Goal: Task Accomplishment & Management: Manage account settings

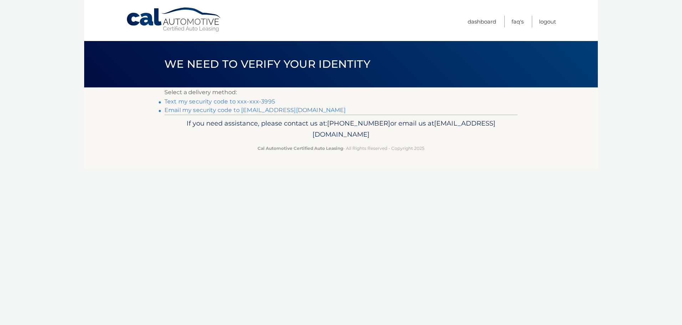
click at [241, 101] on link "Text my security code to xxx-xxx-3995" at bounding box center [219, 101] width 111 height 7
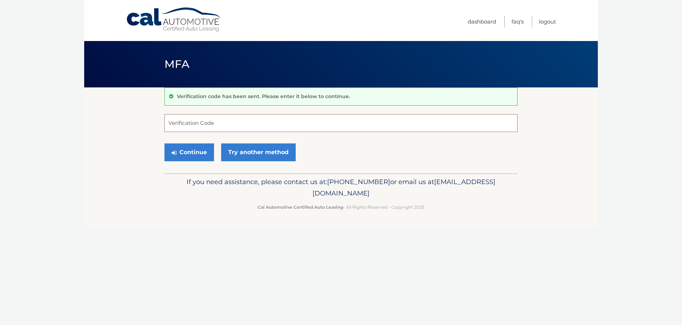
click at [240, 127] on input "Verification Code" at bounding box center [340, 123] width 353 height 18
type input "873775"
click at [164, 143] on button "Continue" at bounding box center [189, 152] width 50 height 18
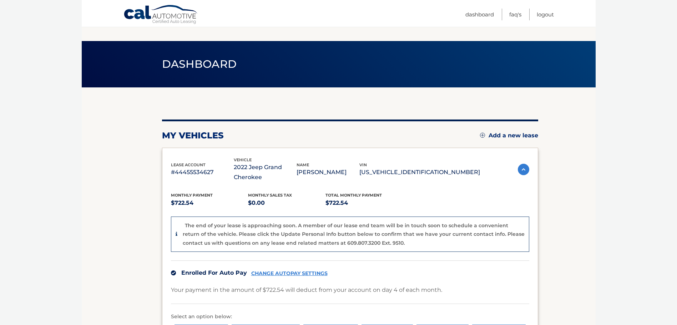
scroll to position [134, 0]
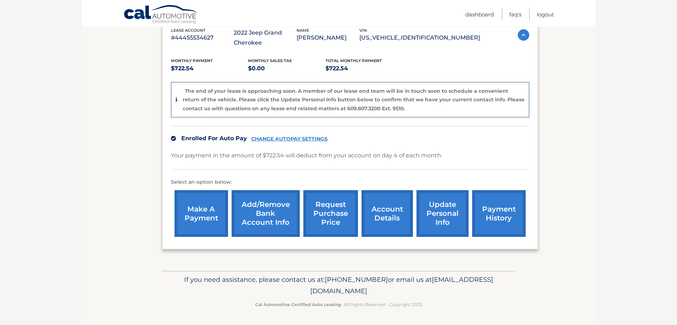
click at [395, 215] on link "account details" at bounding box center [386, 213] width 51 height 47
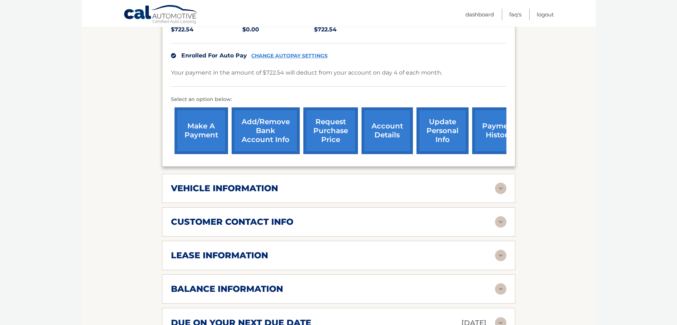
scroll to position [143, 0]
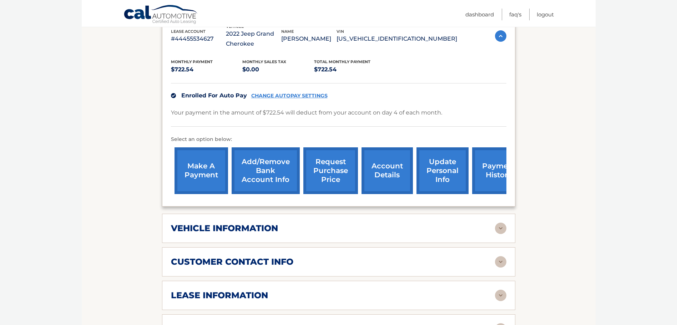
click at [386, 231] on div "vehicle information" at bounding box center [333, 228] width 324 height 11
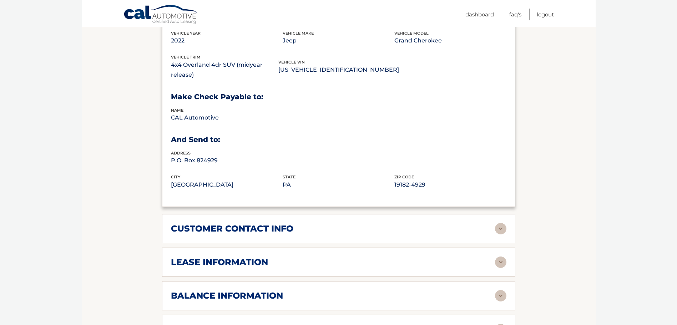
scroll to position [499, 0]
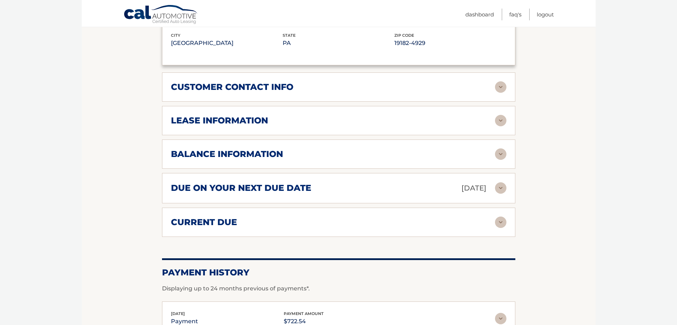
click at [337, 86] on div "customer contact info" at bounding box center [333, 87] width 324 height 11
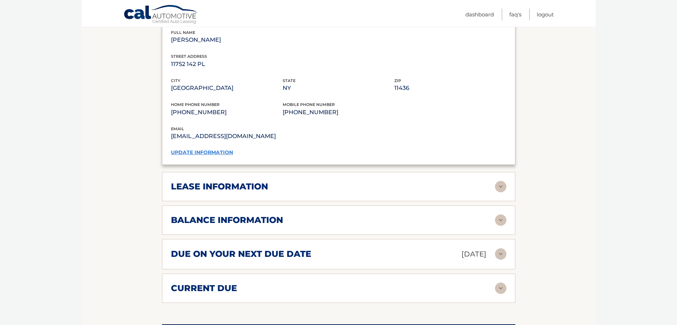
scroll to position [642, 0]
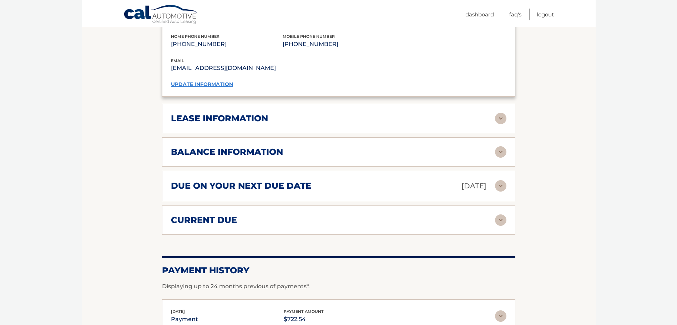
click at [315, 106] on div "lease information Contract Start Date Oct 04, 2022 Term 39 Maturity Date Jan 04…" at bounding box center [338, 118] width 353 height 29
click at [315, 113] on div "lease information" at bounding box center [333, 118] width 324 height 11
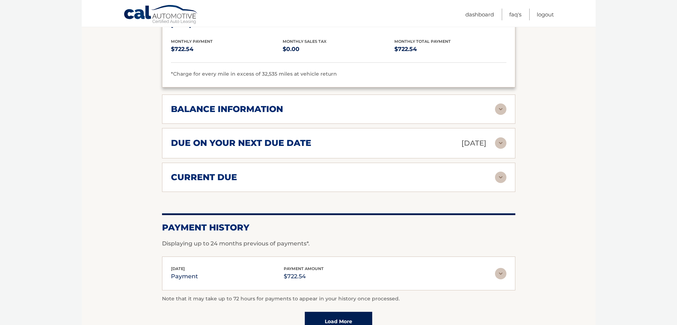
scroll to position [856, 0]
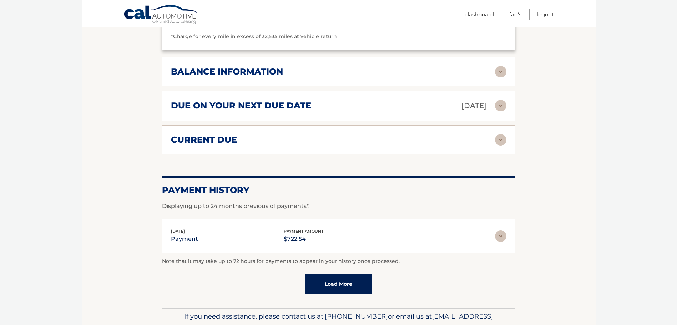
click at [365, 67] on div "balance information" at bounding box center [333, 71] width 324 height 11
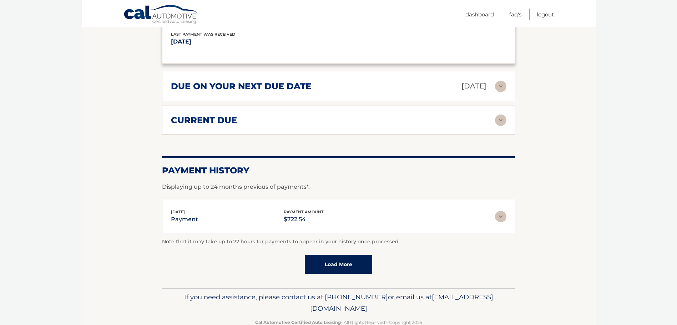
scroll to position [979, 0]
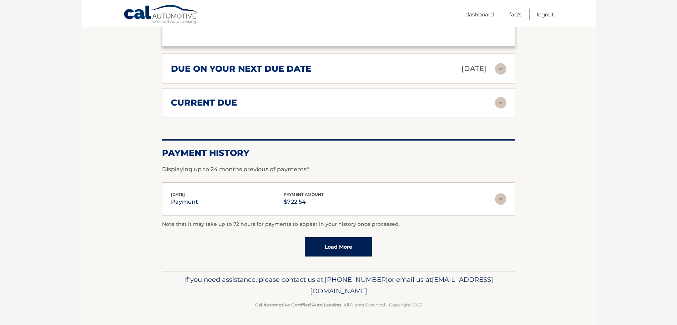
click at [502, 102] on img at bounding box center [500, 102] width 11 height 11
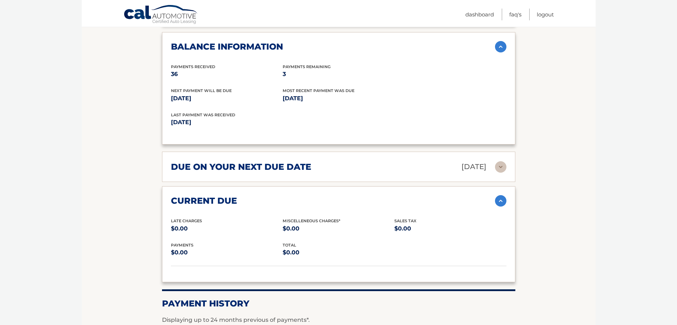
scroll to position [836, 0]
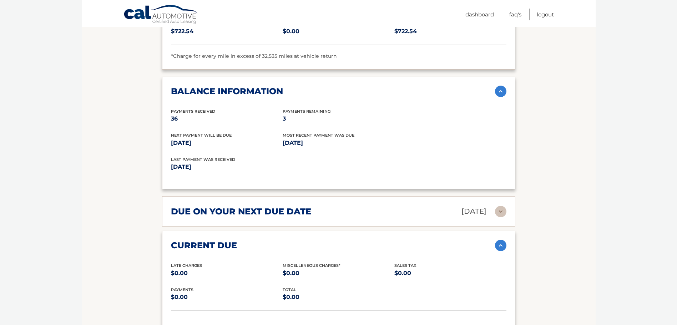
click at [495, 212] on img at bounding box center [500, 211] width 11 height 11
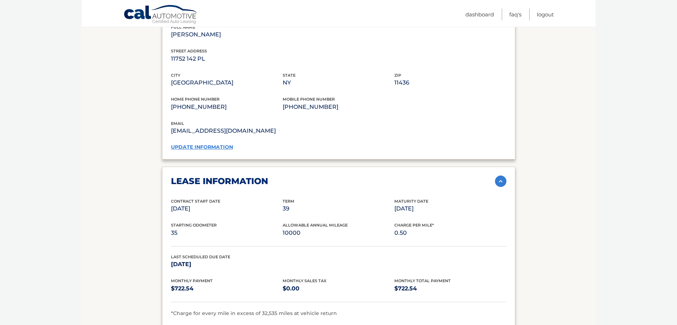
scroll to position [551, 0]
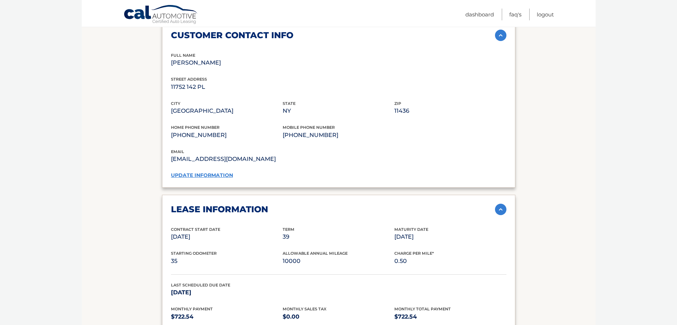
click at [211, 174] on link "update information" at bounding box center [202, 175] width 62 height 6
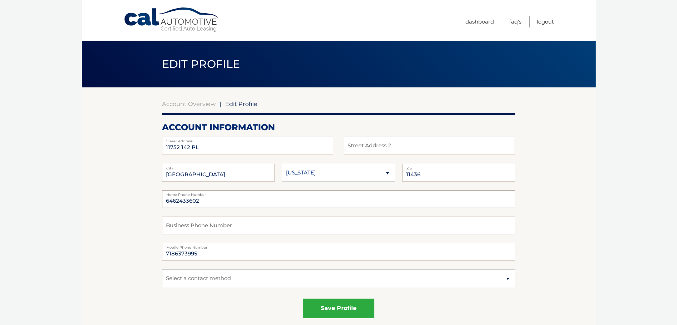
click at [211, 200] on input "6462433602" at bounding box center [338, 199] width 353 height 18
type input "6"
type input "7186373995"
click at [313, 275] on select "Select a contact method Mobile Home" at bounding box center [338, 278] width 353 height 18
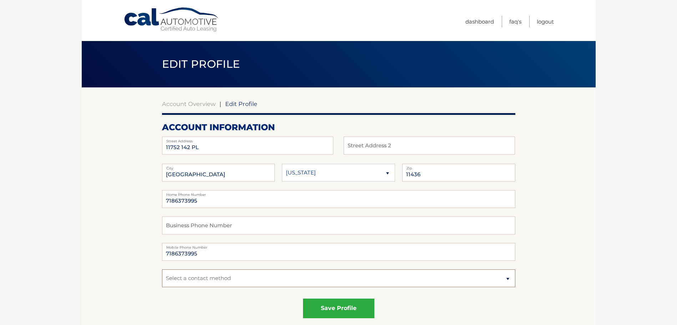
select select "1"
click at [162, 269] on select "Select a contact method Mobile Home" at bounding box center [338, 278] width 353 height 18
click at [336, 302] on button "save profile" at bounding box center [338, 308] width 71 height 20
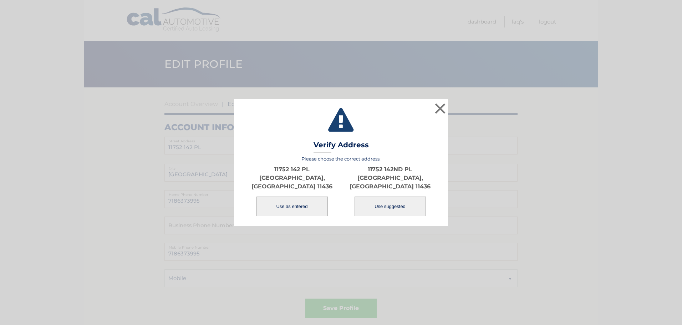
click at [402, 203] on button "Use suggested" at bounding box center [389, 206] width 71 height 20
type input "11752 142ND PL"
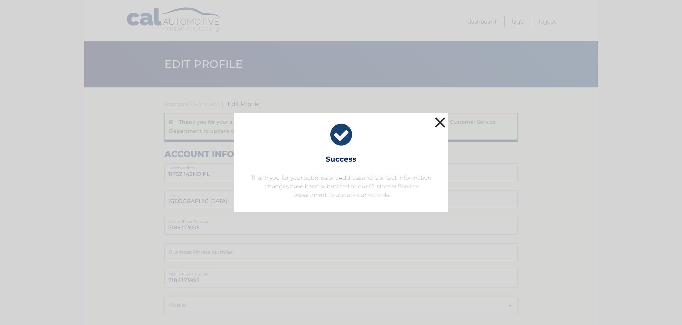
click at [439, 118] on button "×" at bounding box center [440, 122] width 14 height 14
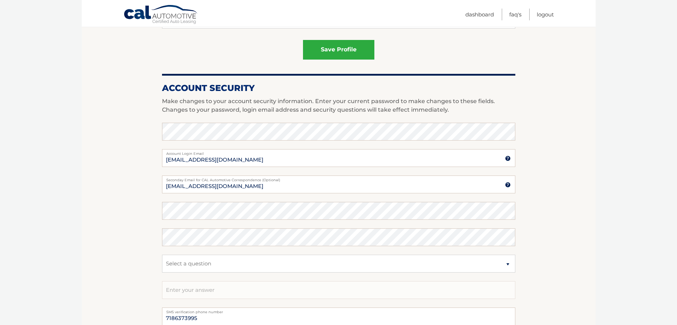
scroll to position [394, 0]
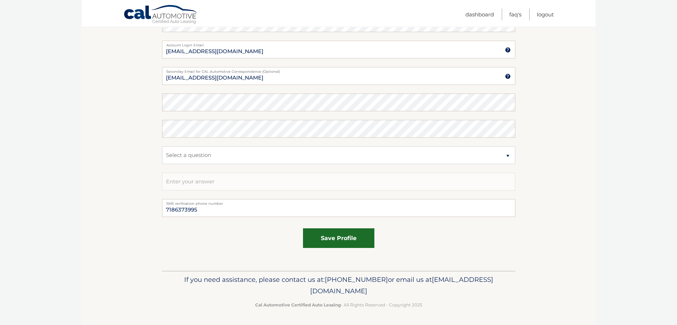
click at [334, 240] on button "save profile" at bounding box center [338, 238] width 71 height 20
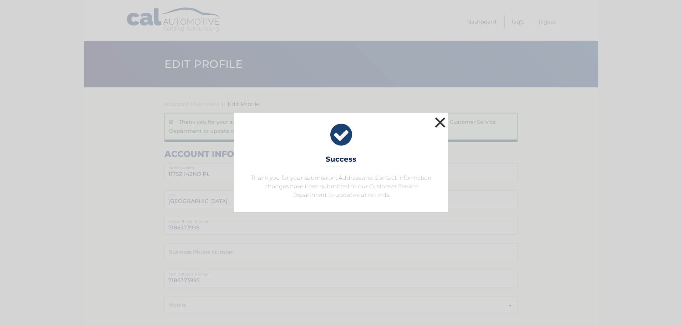
click at [441, 118] on button "×" at bounding box center [440, 122] width 14 height 14
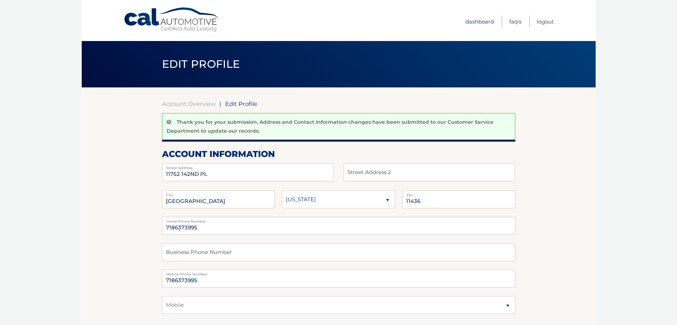
click at [474, 23] on link "Dashboard" at bounding box center [479, 22] width 29 height 12
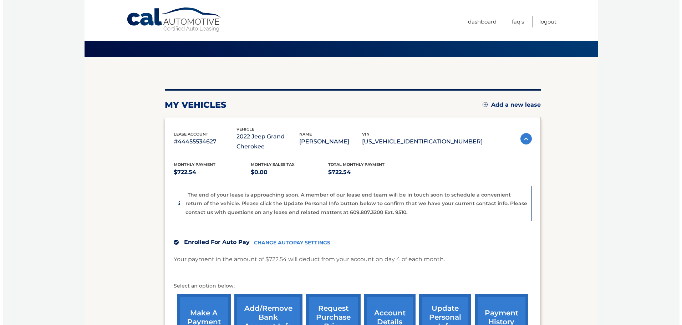
scroll to position [134, 0]
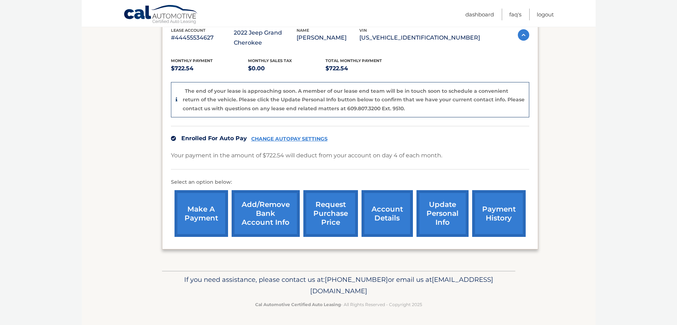
click at [323, 214] on link "request purchase price" at bounding box center [330, 213] width 55 height 47
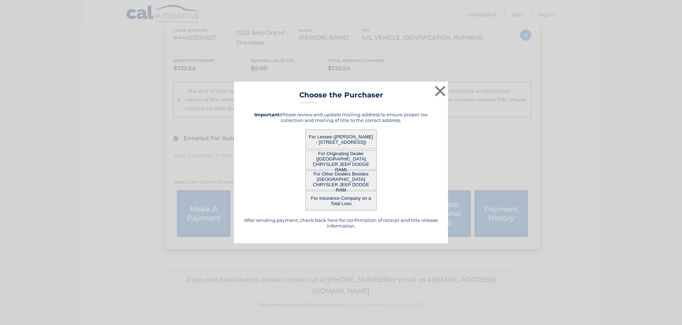
click at [341, 134] on button "For Lessee ([PERSON_NAME] - [STREET_ADDRESS])" at bounding box center [340, 139] width 71 height 20
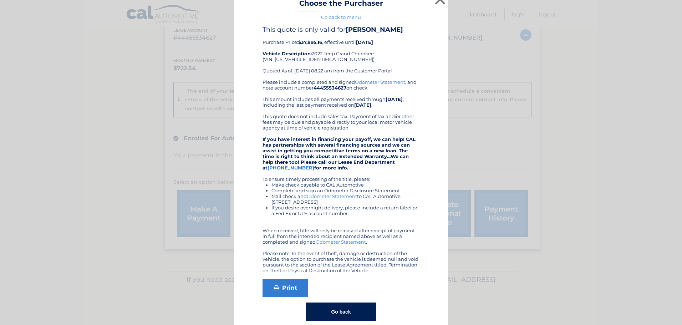
scroll to position [0, 0]
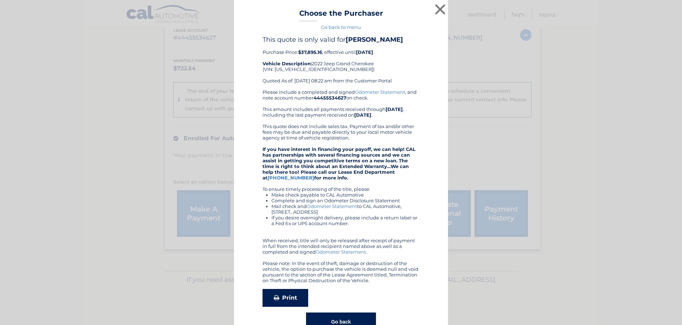
click at [285, 307] on link "Print" at bounding box center [285, 298] width 46 height 18
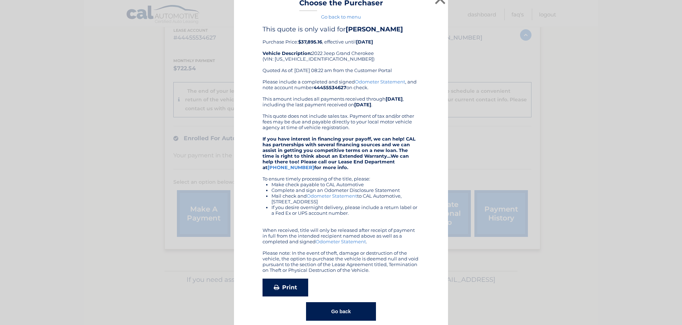
scroll to position [29, 0]
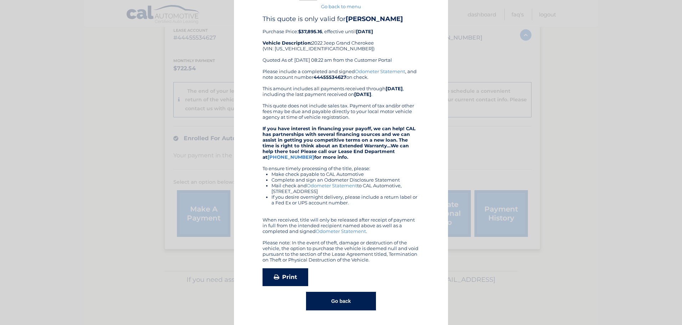
click at [281, 276] on link "Print" at bounding box center [285, 277] width 46 height 18
click at [287, 276] on link "Print" at bounding box center [285, 277] width 46 height 18
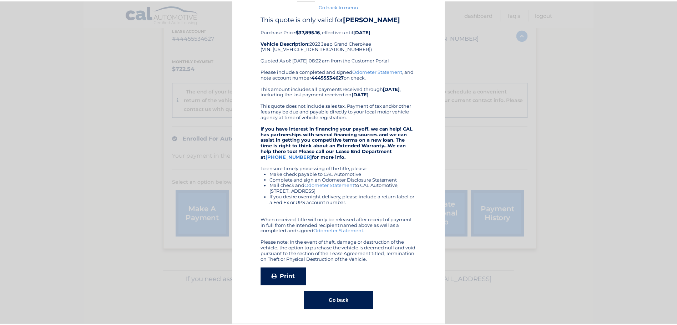
scroll to position [0, 0]
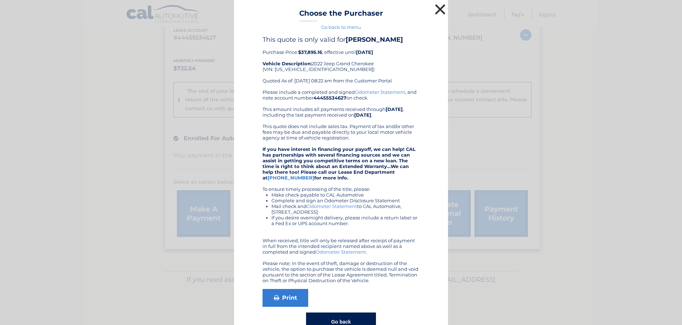
click at [436, 7] on button "×" at bounding box center [440, 9] width 14 height 14
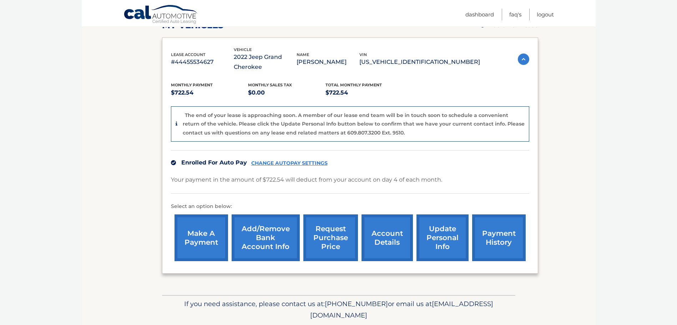
scroll to position [134, 0]
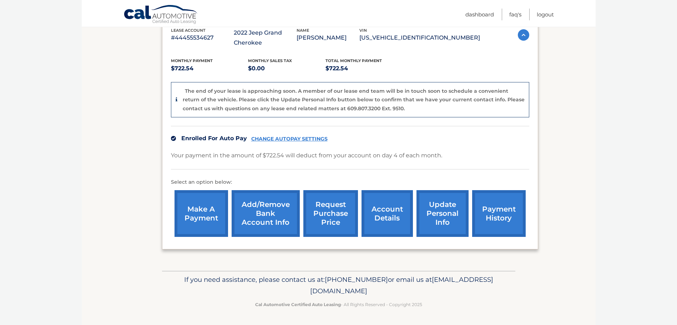
click at [503, 216] on link "payment history" at bounding box center [498, 213] width 53 height 47
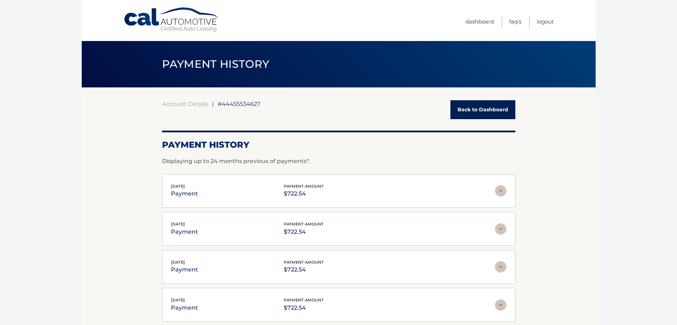
click at [495, 113] on link "Back to Dashboard" at bounding box center [482, 109] width 65 height 19
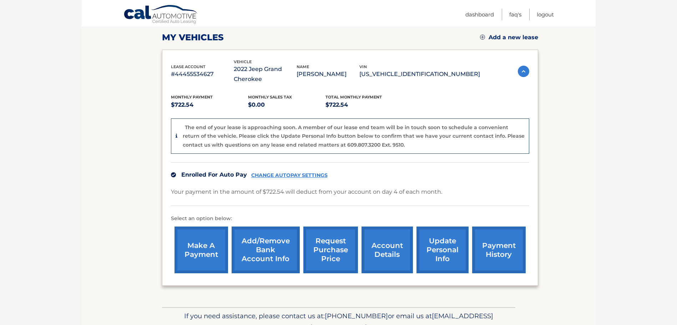
scroll to position [134, 0]
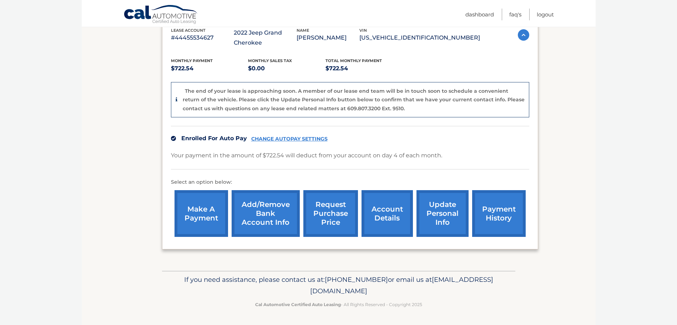
click at [398, 207] on link "account details" at bounding box center [386, 213] width 51 height 47
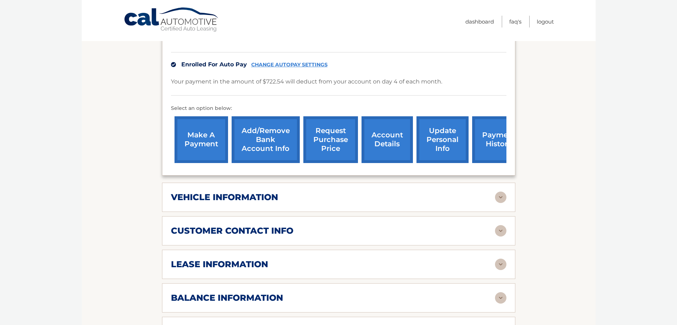
scroll to position [214, 0]
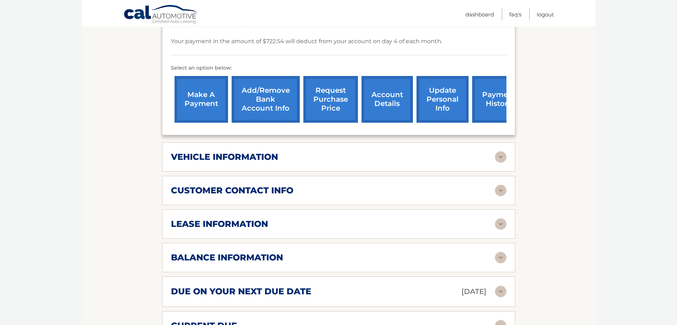
click at [290, 162] on div "vehicle information" at bounding box center [338, 156] width 335 height 11
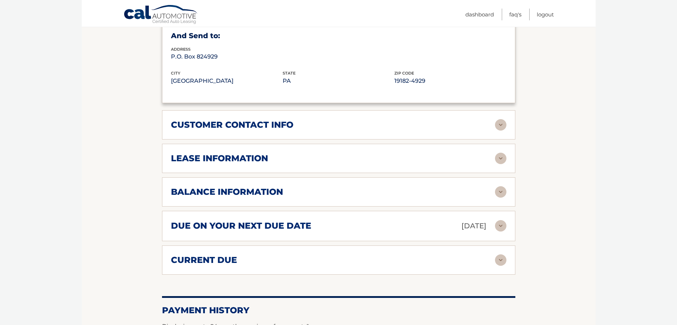
scroll to position [499, 0]
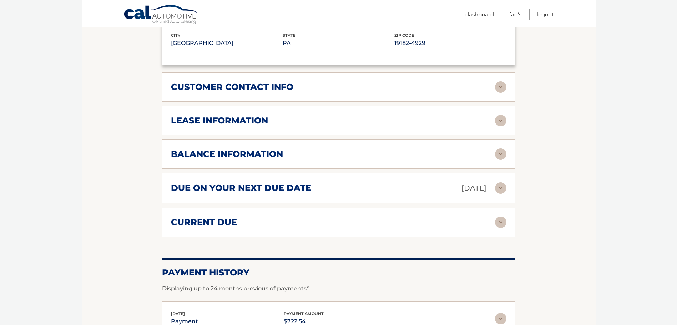
click at [322, 95] on div "customer contact info full name SHIVKUMAR RAMSAMOOJ street address 11752 142ND …" at bounding box center [338, 86] width 353 height 29
click at [504, 84] on img at bounding box center [500, 86] width 11 height 11
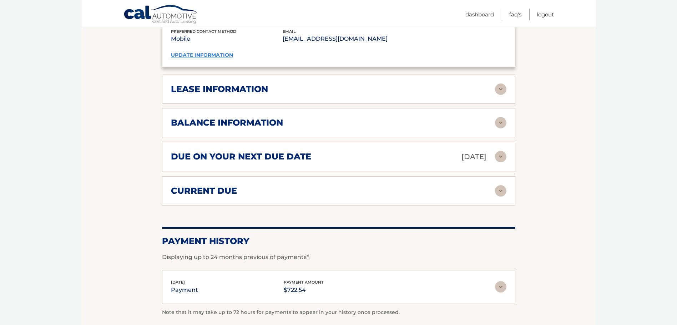
scroll to position [713, 0]
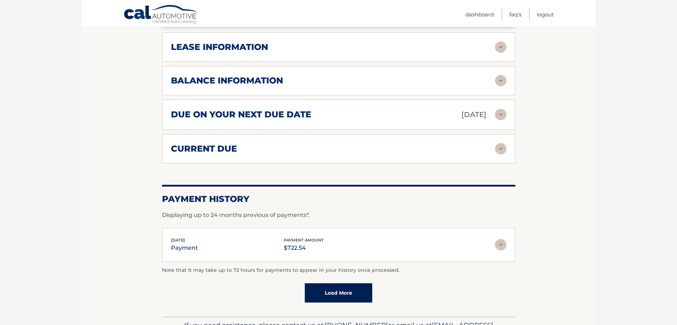
click at [287, 47] on div "lease information" at bounding box center [333, 47] width 324 height 11
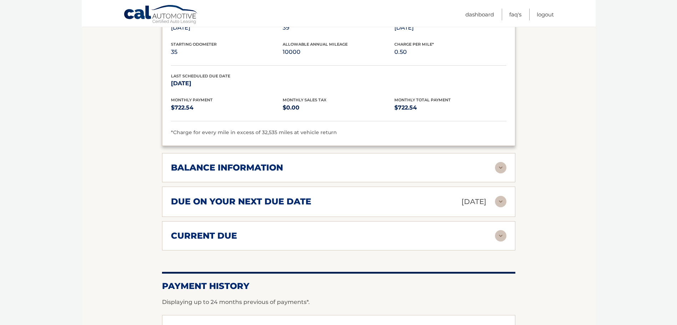
scroll to position [785, 0]
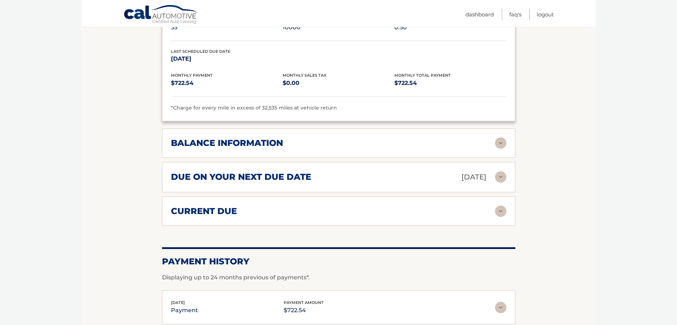
click at [407, 143] on div "balance information" at bounding box center [333, 143] width 324 height 11
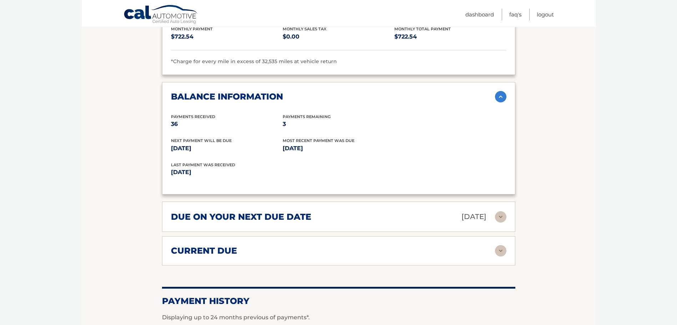
scroll to position [856, 0]
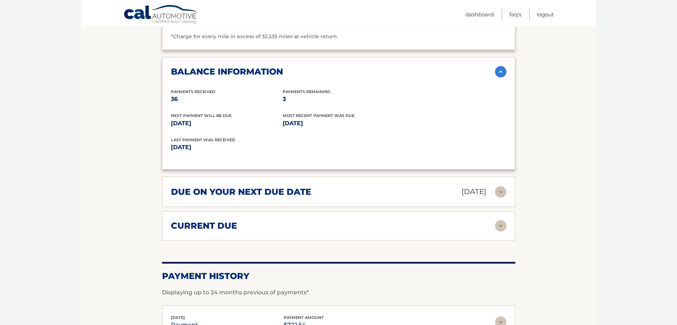
click at [322, 185] on div "due on your next due date Oct 04, 2025 Late Charges $0.00 Miscellaneous Charges…" at bounding box center [338, 192] width 353 height 30
click at [461, 192] on p "Oct 04, 2025" at bounding box center [473, 191] width 25 height 12
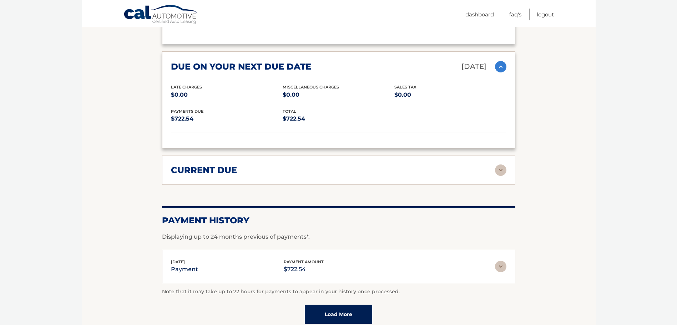
scroll to position [999, 0]
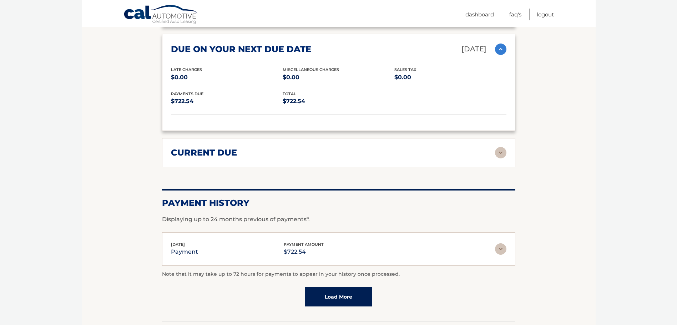
click at [306, 159] on div "current due Late Charges $0.00 Miscelleneous Charges* $0.00 Sales Tax $0.00 pay…" at bounding box center [338, 152] width 353 height 29
click at [505, 148] on img at bounding box center [500, 152] width 11 height 11
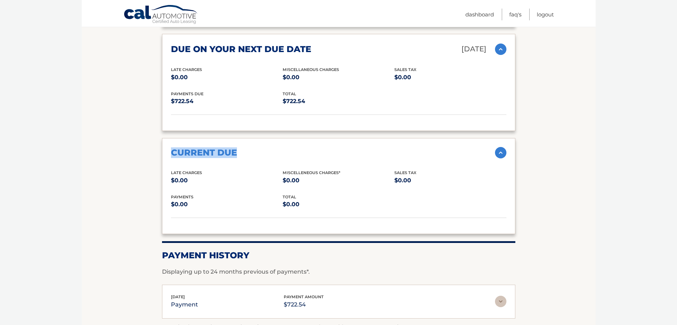
click at [505, 148] on img at bounding box center [500, 152] width 11 height 11
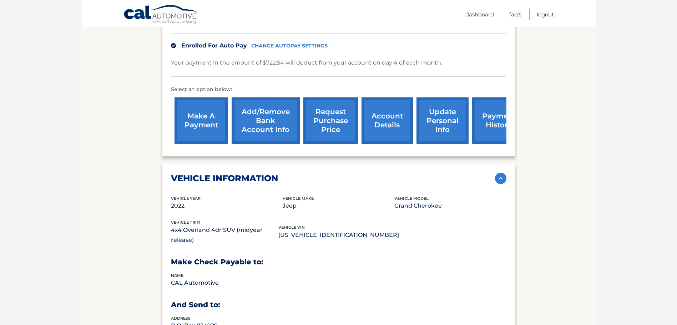
scroll to position [0, 0]
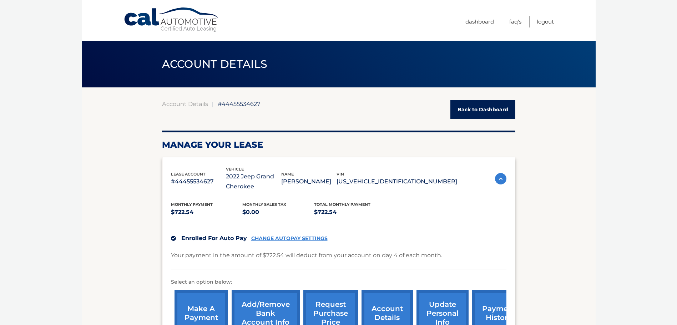
click at [143, 13] on link "Cal Automotive" at bounding box center [171, 19] width 96 height 25
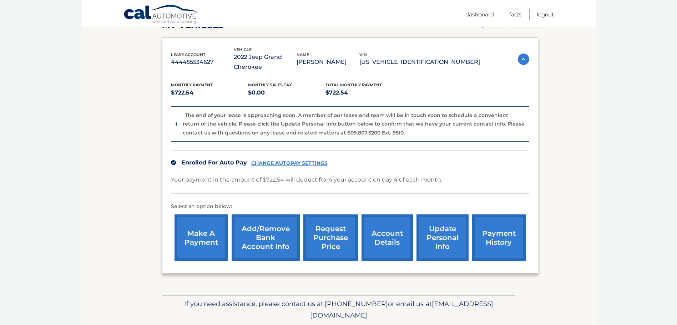
scroll to position [134, 0]
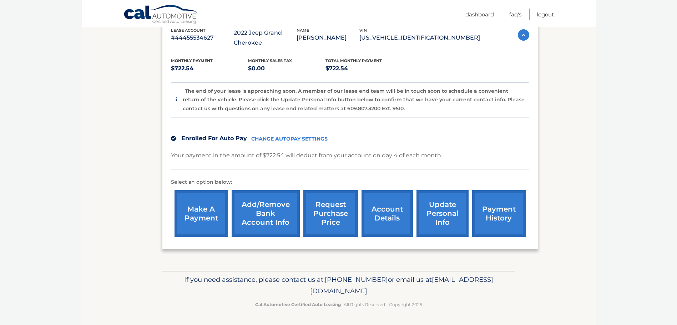
click at [310, 291] on span "[EMAIL_ADDRESS][DOMAIN_NAME]" at bounding box center [401, 285] width 183 height 20
drag, startPoint x: 276, startPoint y: 291, endPoint x: 400, endPoint y: 290, distance: 124.1
click at [400, 290] on span "[EMAIL_ADDRESS][DOMAIN_NAME]" at bounding box center [401, 285] width 183 height 20
copy div "[EMAIL_ADDRESS][DOMAIN_NAME]"
click at [334, 219] on link "request purchase price" at bounding box center [330, 213] width 55 height 47
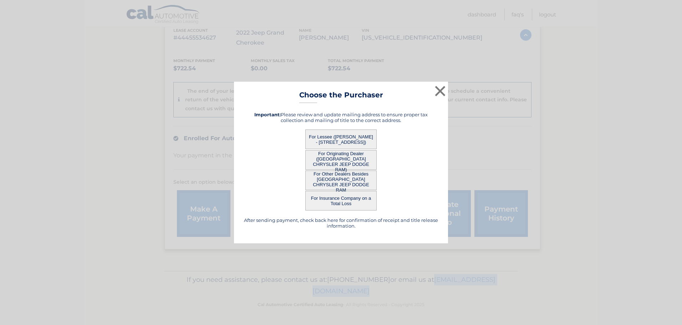
click at [356, 139] on button "For Lessee ([PERSON_NAME] - [STREET_ADDRESS])" at bounding box center [340, 139] width 71 height 20
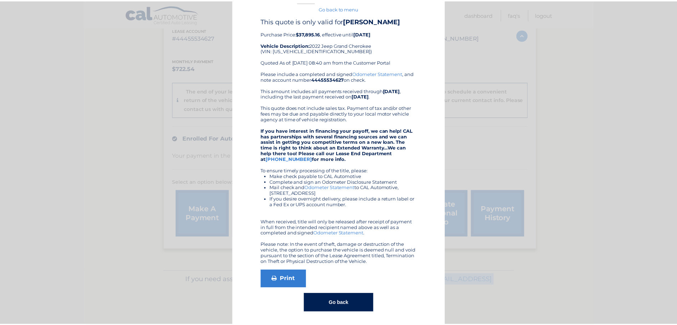
scroll to position [29, 0]
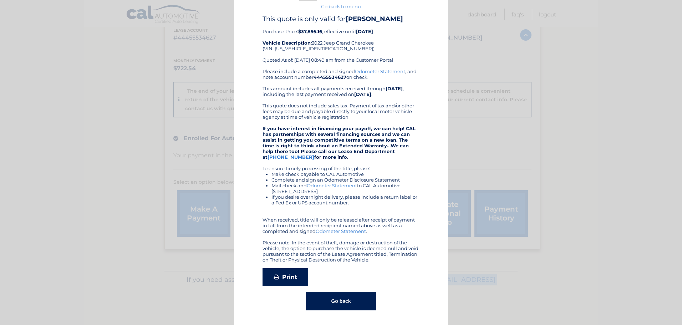
click at [284, 278] on link "Print" at bounding box center [285, 277] width 46 height 18
click at [637, 85] on div "× Choose the Purchaser Go back to menu After sending payment, check back here f…" at bounding box center [341, 152] width 676 height 346
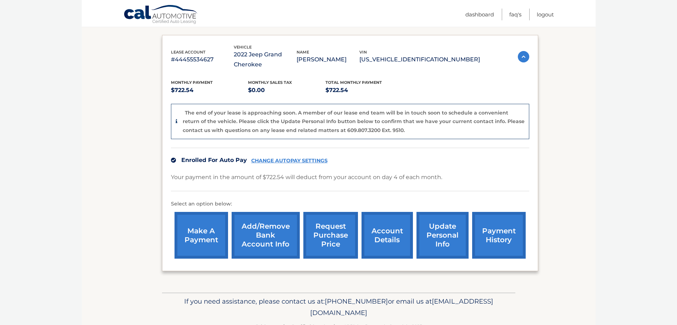
scroll to position [134, 0]
